Goal: Register for event/course

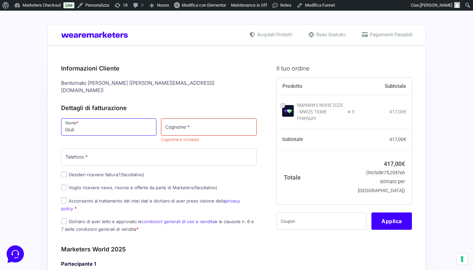
click at [83, 121] on input "Giuli" at bounding box center [109, 126] width 96 height 17
type input "[PERSON_NAME]"
click at [218, 120] on input "Cognome *" at bounding box center [209, 126] width 96 height 17
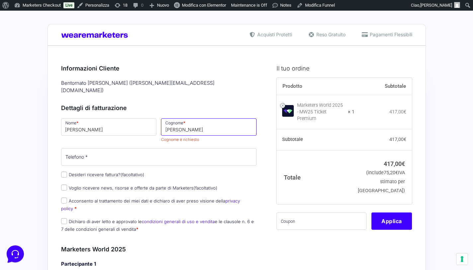
type input "[PERSON_NAME]"
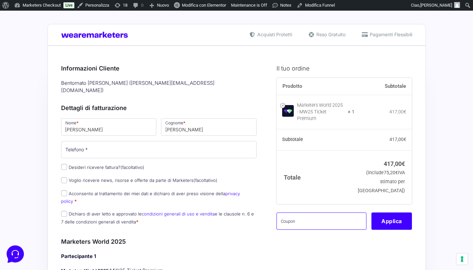
click at [321, 212] on input "text" at bounding box center [322, 220] width 90 height 17
paste input "MRK100OFFMWTEST"
type input "MRK100OFFMWTEST"
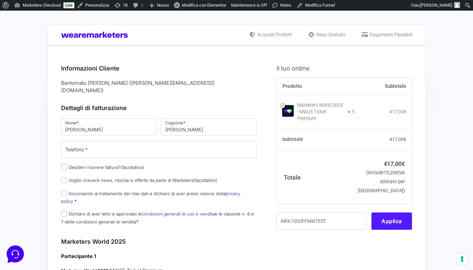
click at [392, 218] on button "Applica" at bounding box center [391, 220] width 41 height 17
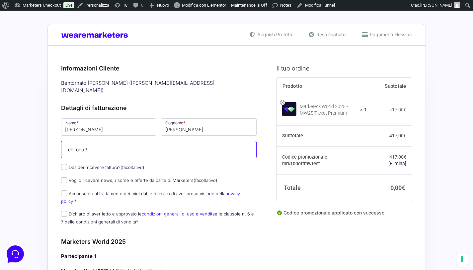
click at [110, 141] on input "Telefono *" at bounding box center [159, 149] width 196 height 17
type input "3356884112"
click at [63, 190] on input "Acconsento al trattamento dei miei dati e dichiaro di aver preso visione della …" at bounding box center [64, 193] width 6 height 6
checkbox input "true"
click at [63, 210] on input "Dichiaro di aver letto e approvato le condizioni generali di uso e vendita e le…" at bounding box center [64, 213] width 6 height 6
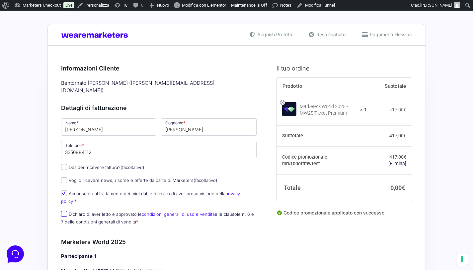
checkbox input "true"
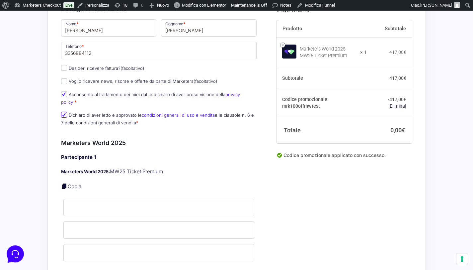
scroll to position [106, 0]
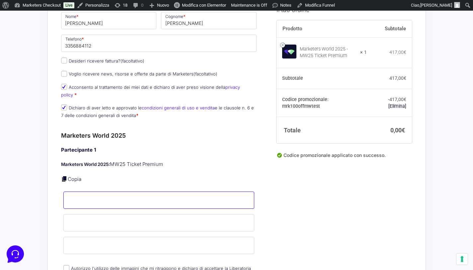
click at [122, 191] on input "Nome *" at bounding box center [158, 199] width 191 height 17
type input "[PERSON_NAME]"
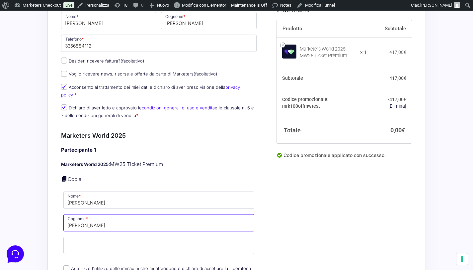
type input "[PERSON_NAME]"
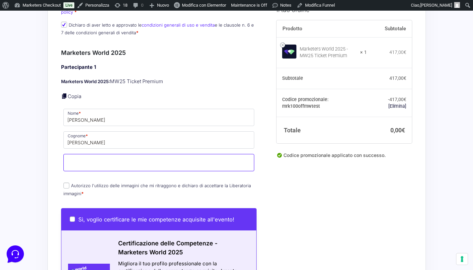
scroll to position [203, 0]
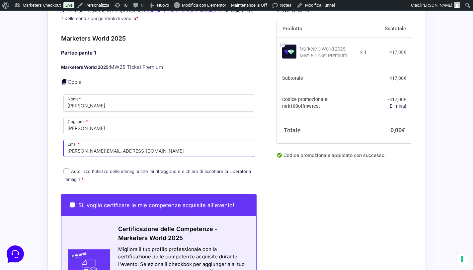
type input "[PERSON_NAME][EMAIL_ADDRESS][DOMAIN_NAME]"
drag, startPoint x: 67, startPoint y: 157, endPoint x: 72, endPoint y: 157, distance: 4.3
click at [67, 168] on input "Autorizzo l'utilizzo delle immagini che mi ritraggono e dichiaro di accettare l…" at bounding box center [66, 171] width 6 height 6
checkbox input "true"
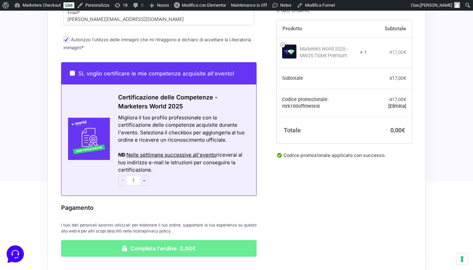
scroll to position [349, 0]
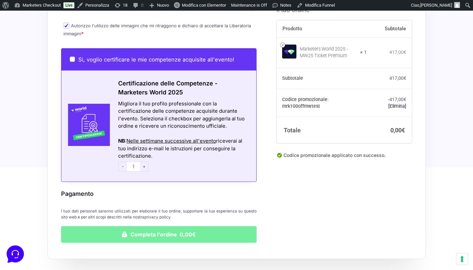
click at [185, 226] on button "Completa l'ordine 0,00€" at bounding box center [159, 234] width 196 height 17
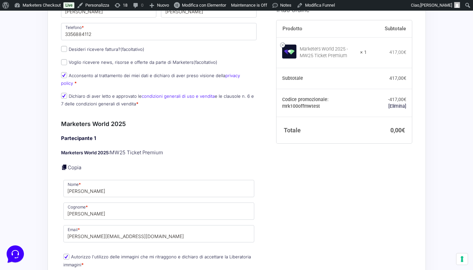
scroll to position [192, 0]
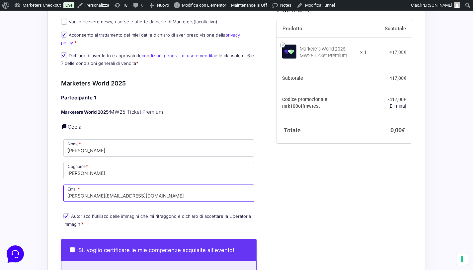
drag, startPoint x: 106, startPoint y: 180, endPoint x: 85, endPoint y: 180, distance: 20.3
click at [85, 184] on input "[PERSON_NAME][EMAIL_ADDRESS][DOMAIN_NAME]" at bounding box center [158, 192] width 191 height 17
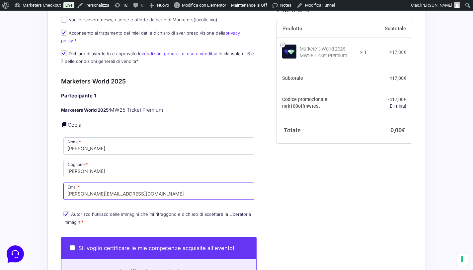
scroll to position [230, 0]
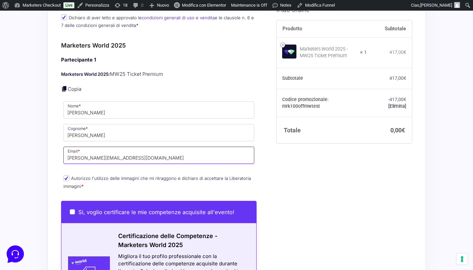
click at [143, 146] on input "[PERSON_NAME][EMAIL_ADDRESS][DOMAIN_NAME]" at bounding box center [158, 154] width 191 height 17
drag, startPoint x: 147, startPoint y: 143, endPoint x: 68, endPoint y: 143, distance: 79.0
click at [68, 146] on input "[PERSON_NAME][EMAIL_ADDRESS][DOMAIN_NAME]" at bounding box center [158, 154] width 191 height 17
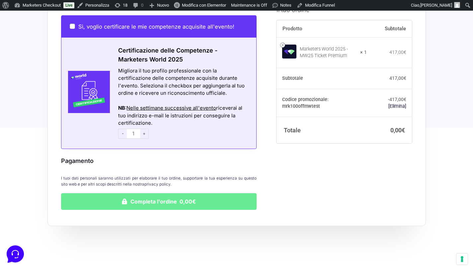
scroll to position [434, 0]
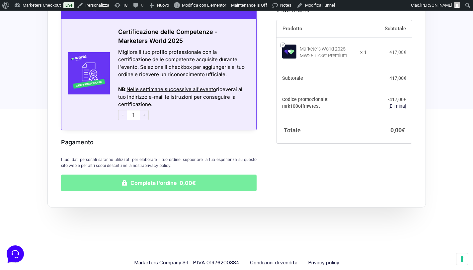
type input "[EMAIL_ADDRESS][DOMAIN_NAME]"
click at [169, 174] on button "Completa l'ordine 0,00€" at bounding box center [159, 182] width 196 height 17
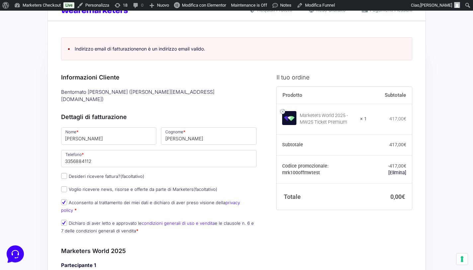
scroll to position [23, 0]
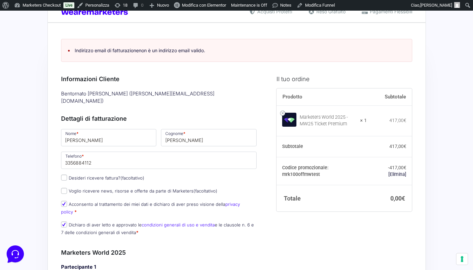
click at [148, 52] on link "Indirizzo email di fatturazione non è un indirizzo email valido." at bounding box center [140, 50] width 130 height 6
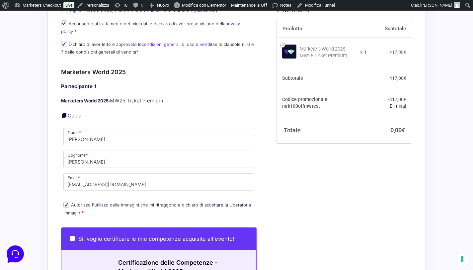
scroll to position [203, 0]
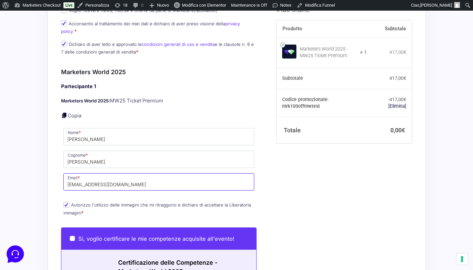
drag, startPoint x: 131, startPoint y: 169, endPoint x: 67, endPoint y: 169, distance: 64.4
click at [66, 173] on input "[EMAIL_ADDRESS][DOMAIN_NAME]" at bounding box center [158, 181] width 191 height 17
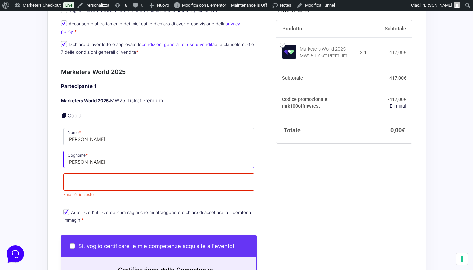
drag, startPoint x: 88, startPoint y: 148, endPoint x: 60, endPoint y: 147, distance: 27.6
click at [60, 147] on div "Riepilogo Ordine 0,00 € Prodotto Subtotale Marketers World 2025 - MW25 Ticket P…" at bounding box center [236, 143] width 378 height 603
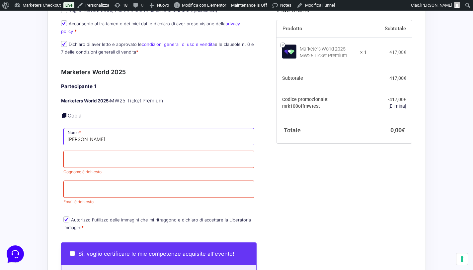
drag, startPoint x: 90, startPoint y: 125, endPoint x: 63, endPoint y: 125, distance: 26.9
click at [63, 127] on p "Nome * [PERSON_NAME]" at bounding box center [159, 136] width 196 height 19
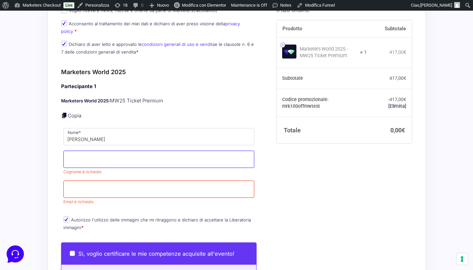
click at [91, 150] on input "Cognome *" at bounding box center [158, 158] width 191 height 17
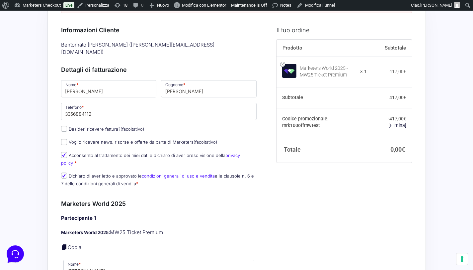
scroll to position [150, 0]
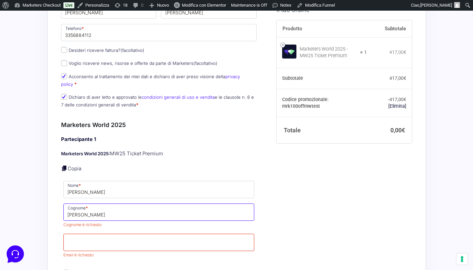
type input "[PERSON_NAME]"
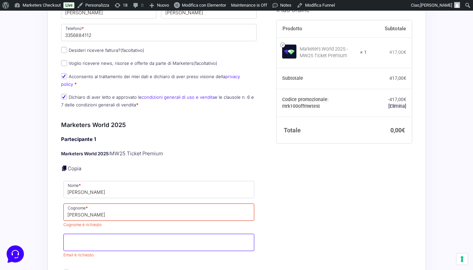
click at [91, 233] on span "Email è richiesto" at bounding box center [158, 245] width 191 height 24
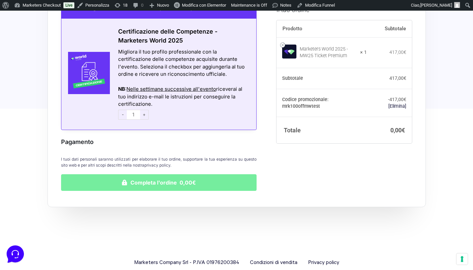
scroll to position [426, 0]
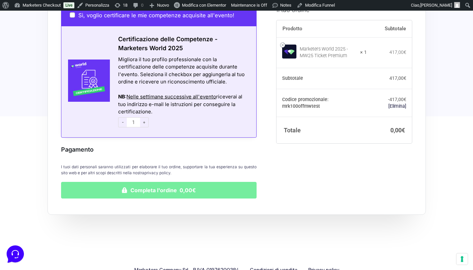
click at [170, 182] on button "Completa l'ordine 0,00€" at bounding box center [159, 190] width 196 height 17
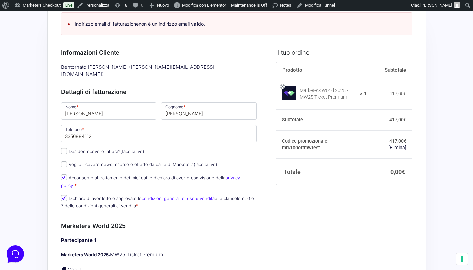
scroll to position [160, 0]
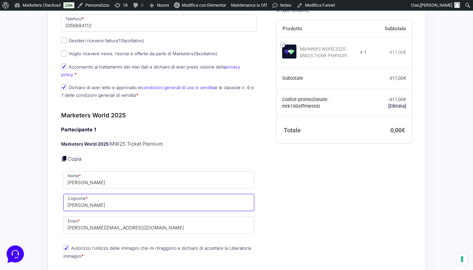
click at [95, 194] on input "[PERSON_NAME]" at bounding box center [158, 202] width 191 height 17
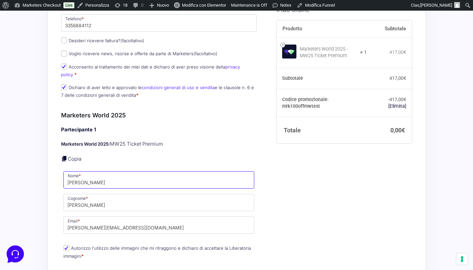
click at [86, 172] on input "[PERSON_NAME]" at bounding box center [158, 179] width 191 height 17
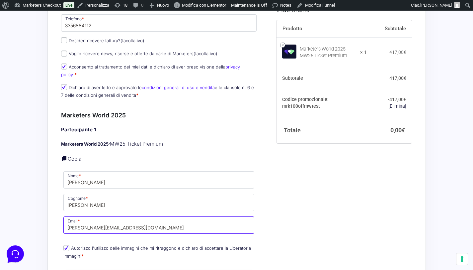
click at [141, 216] on input "[PERSON_NAME][EMAIL_ADDRESS][DOMAIN_NAME]" at bounding box center [158, 224] width 191 height 17
click at [88, 216] on input "[PERSON_NAME][EMAIL_ADDRESS][DOMAIN_NAME]" at bounding box center [158, 224] width 191 height 17
drag, startPoint x: 69, startPoint y: 213, endPoint x: 76, endPoint y: 210, distance: 7.2
click at [70, 216] on input "[PERSON_NAME][EMAIL_ADDRESS][DOMAIN_NAME]" at bounding box center [158, 224] width 191 height 17
drag, startPoint x: 159, startPoint y: 214, endPoint x: 55, endPoint y: 215, distance: 103.9
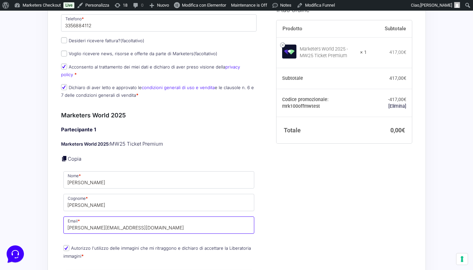
click at [55, 215] on div "Riepilogo Ordine 0,00 € Prodotto Subtotale Marketers World 2025 - MW25 Ticket P…" at bounding box center [236, 182] width 378 height 595
type input "[PERSON_NAME][EMAIL_ADDRESS][DOMAIN_NAME]"
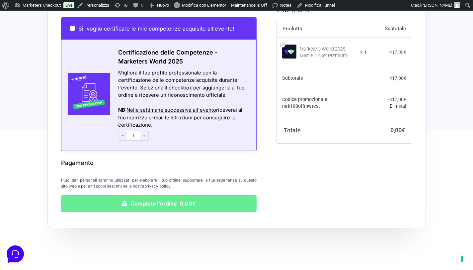
scroll to position [434, 0]
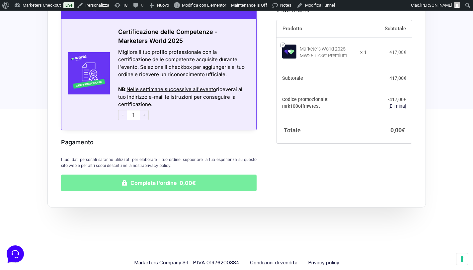
click at [159, 174] on button "Completa l'ordine 0,00€" at bounding box center [159, 182] width 196 height 17
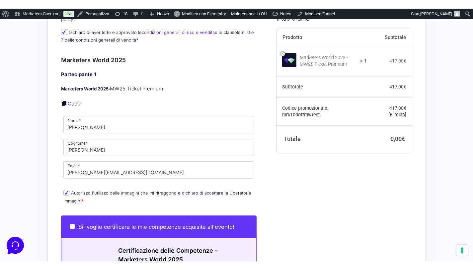
scroll to position [0, 0]
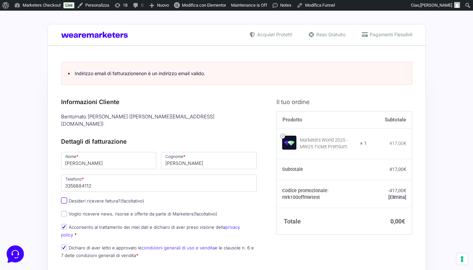
click at [65, 197] on input "Desideri ricevere fattura? (facoltativo)" at bounding box center [64, 200] width 6 height 6
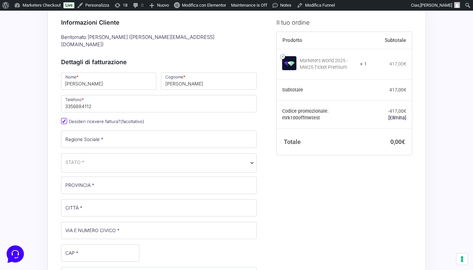
scroll to position [83, 0]
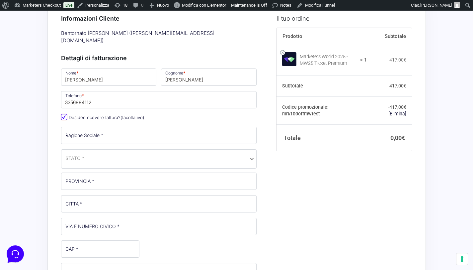
click at [63, 114] on input "Desideri ricevere fattura? (facoltativo)" at bounding box center [64, 117] width 6 height 6
checkbox input "false"
